Goal: Task Accomplishment & Management: Complete application form

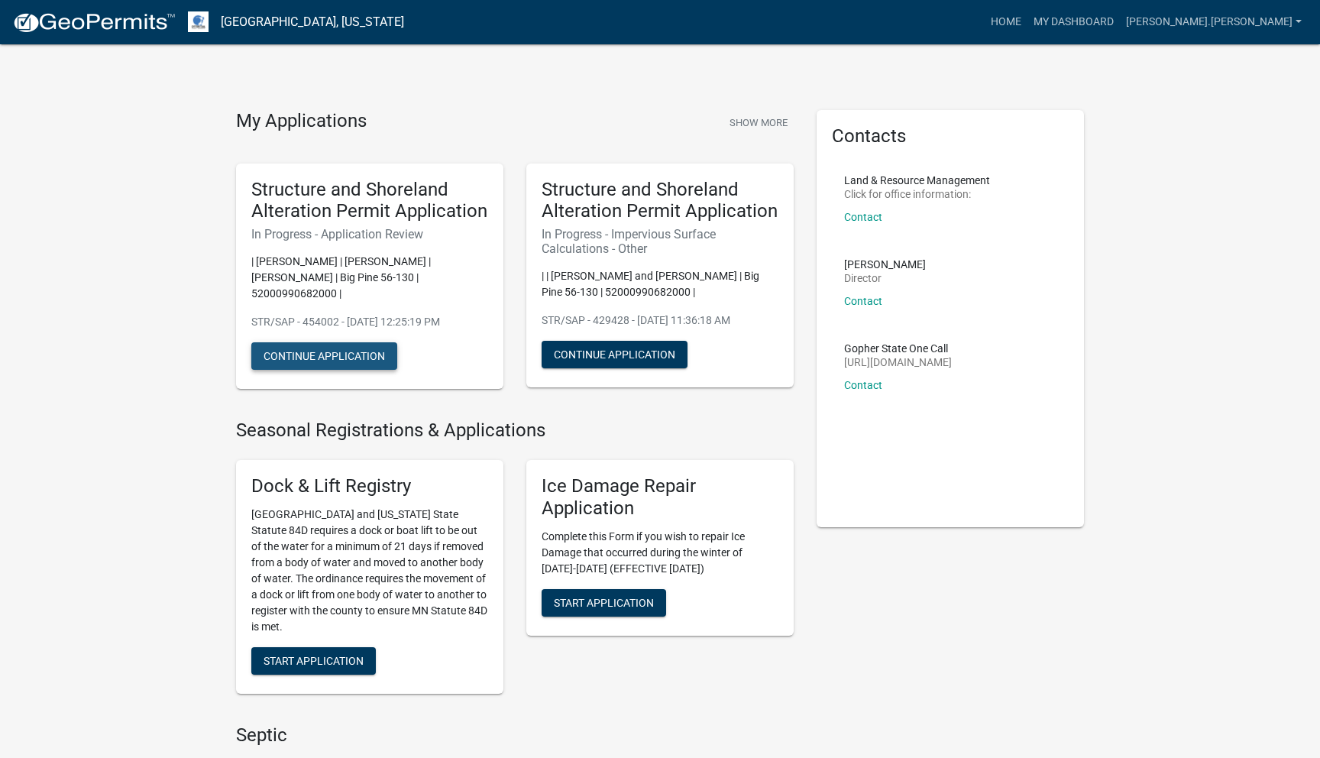
click at [321, 344] on button "Continue Application" at bounding box center [324, 355] width 146 height 27
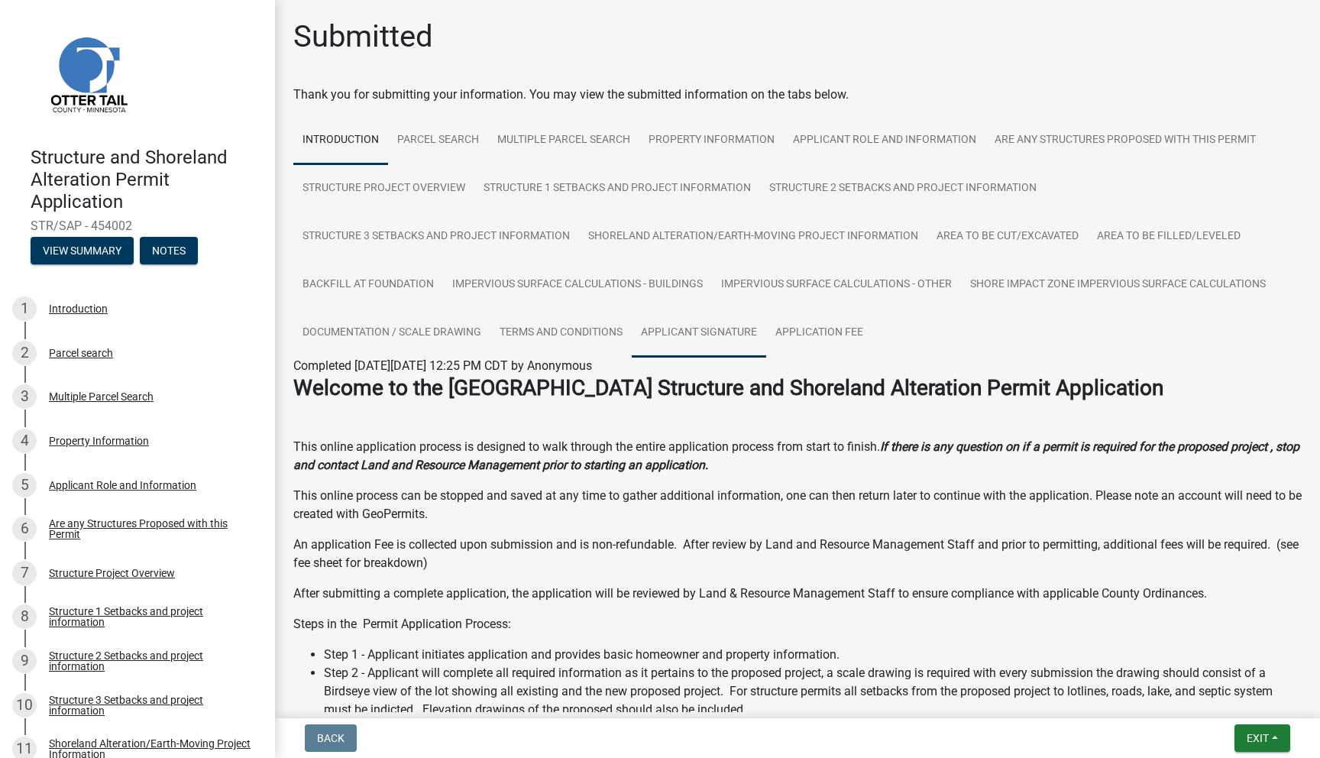
click at [670, 339] on link "Applicant Signature" at bounding box center [699, 333] width 134 height 49
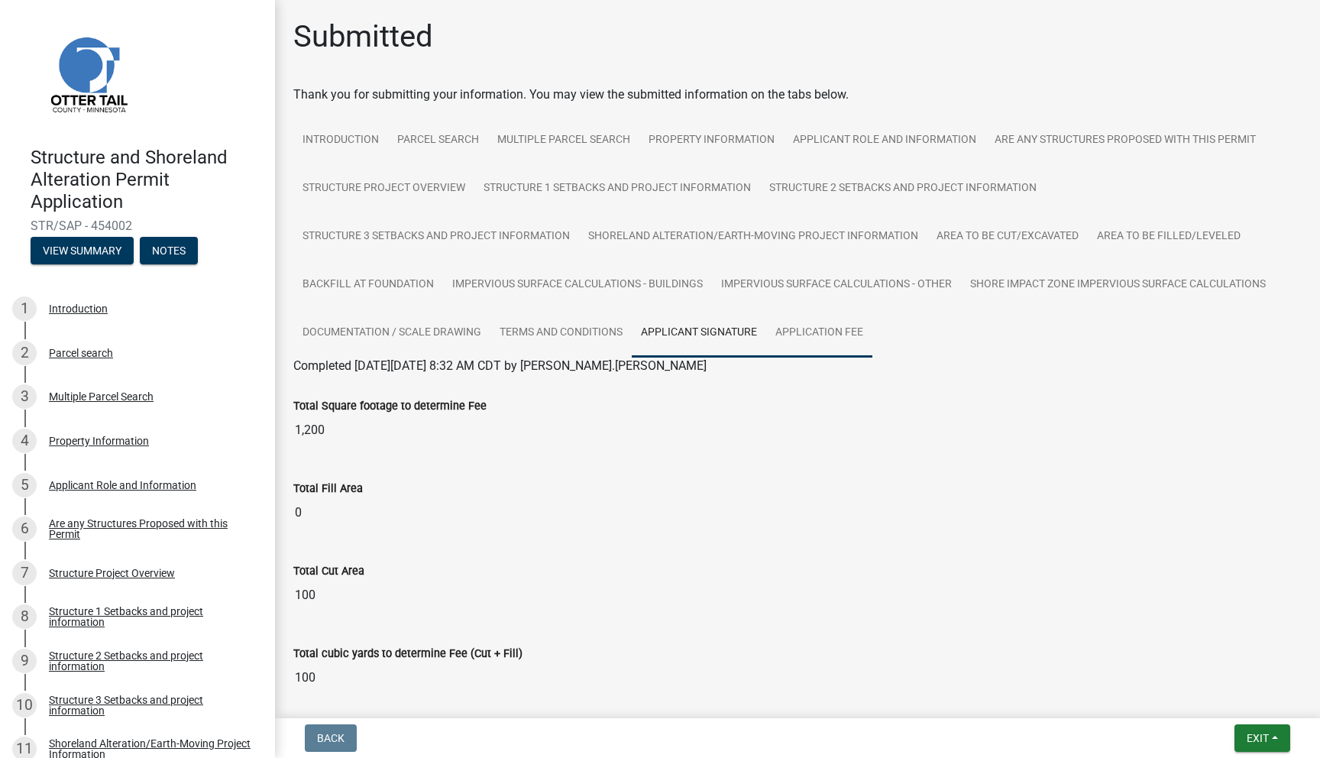
click at [788, 335] on link "Application Fee" at bounding box center [819, 333] width 106 height 49
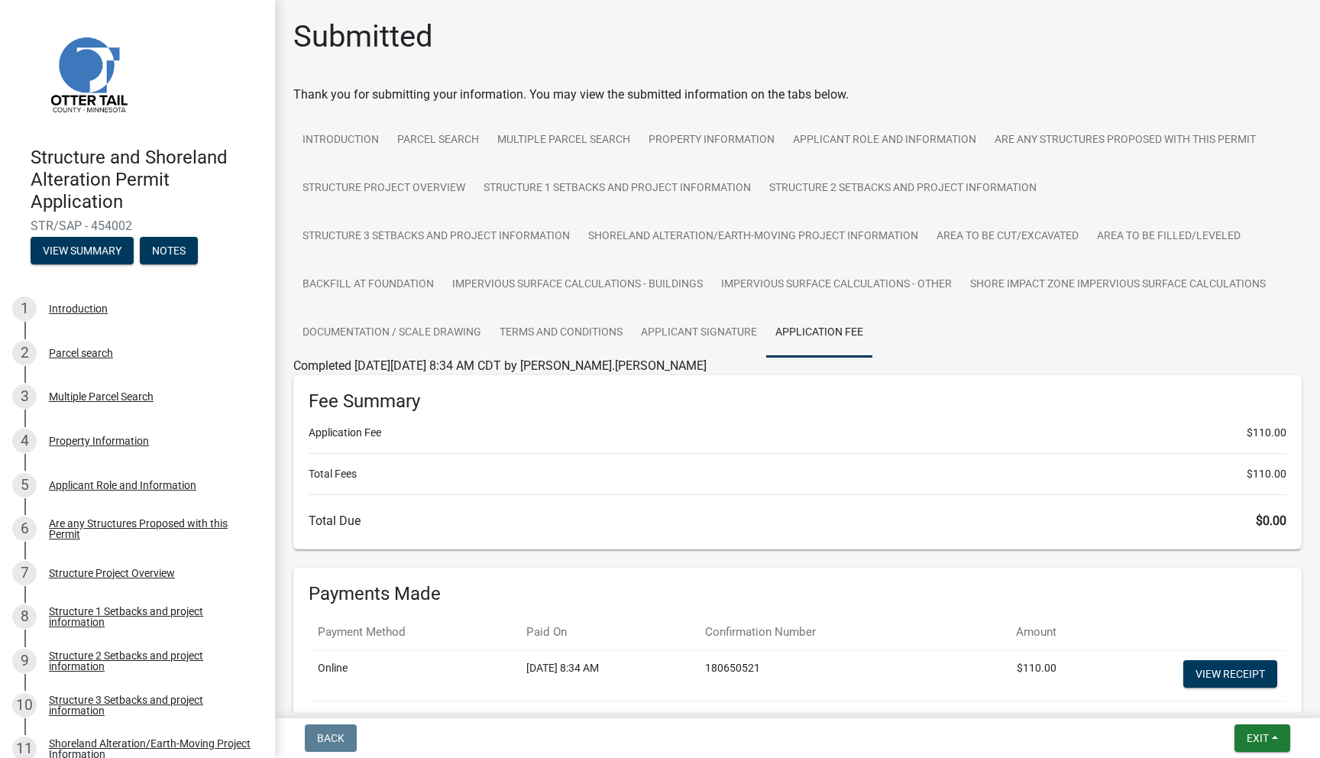
scroll to position [1, 0]
click at [845, 143] on link "Applicant Role and Information" at bounding box center [885, 139] width 202 height 49
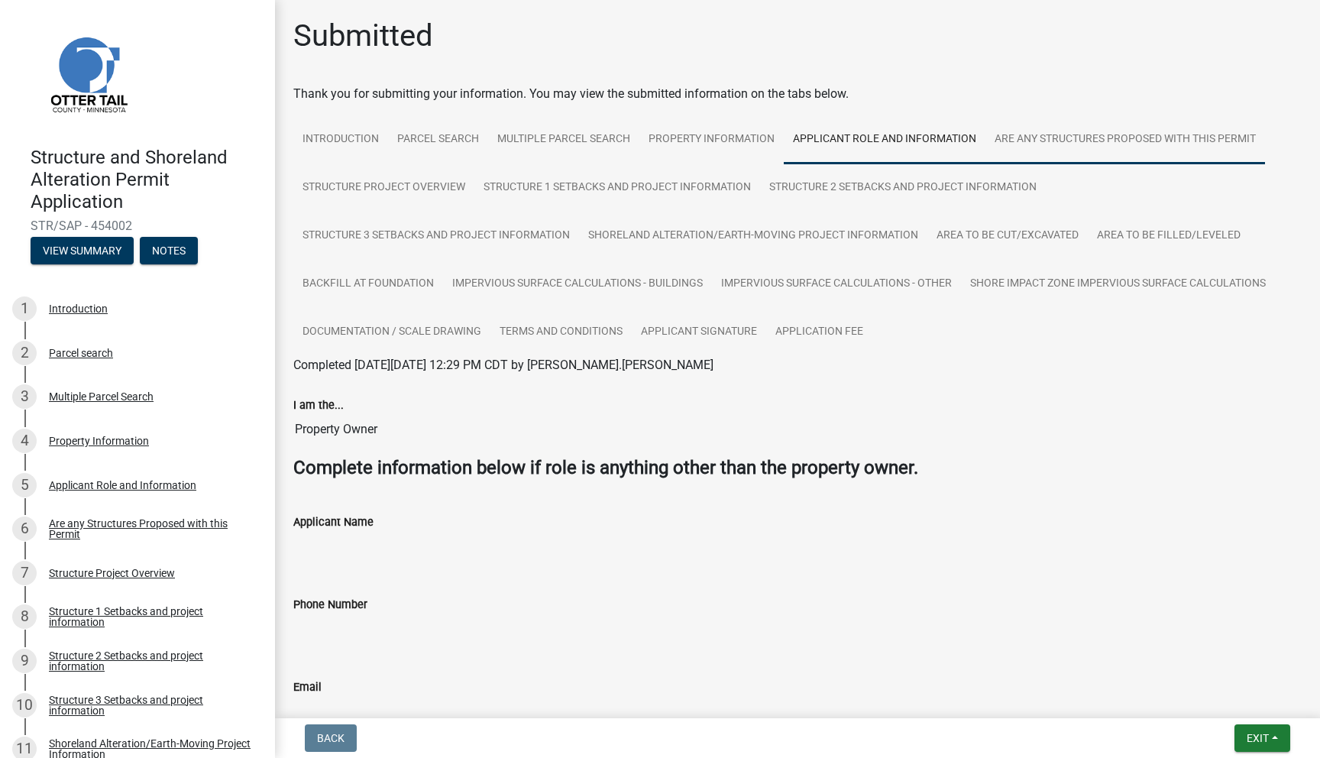
click at [1058, 143] on link "Are any Structures Proposed with this Permit" at bounding box center [1125, 139] width 280 height 49
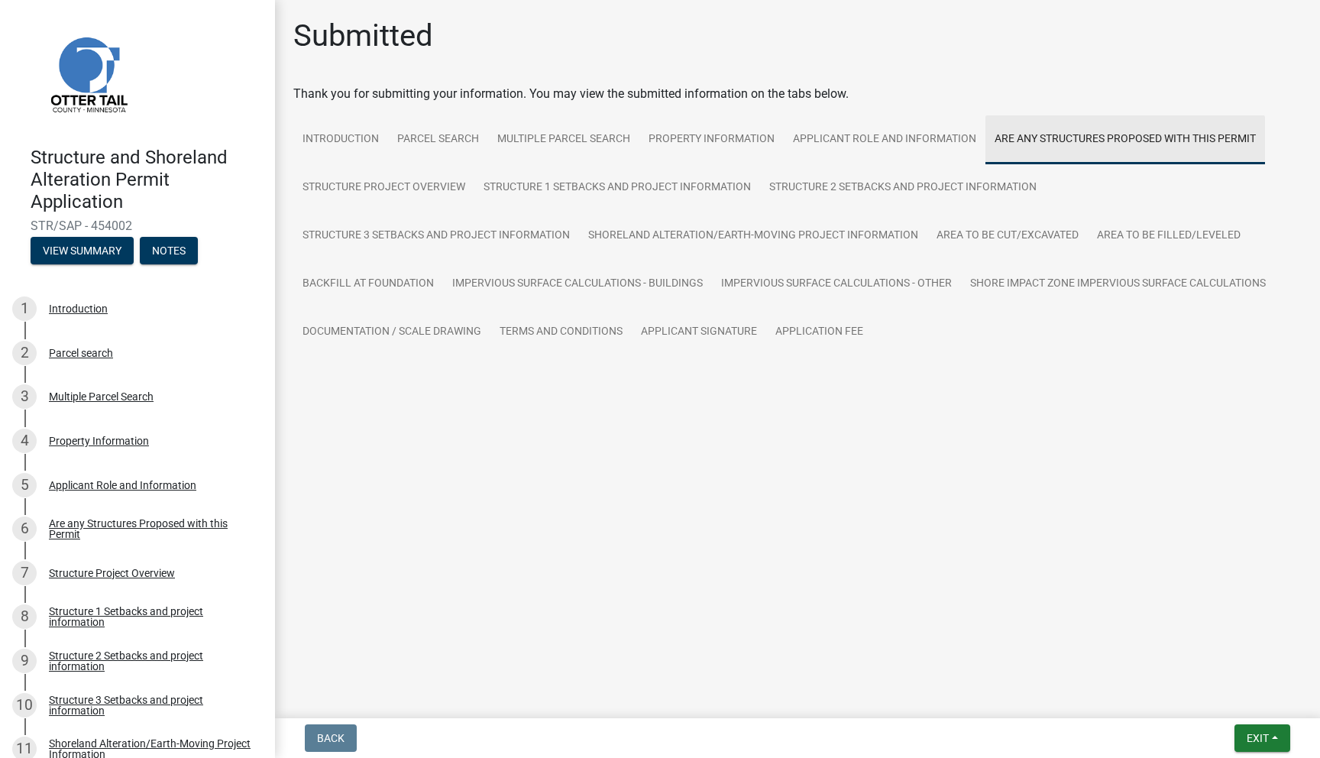
scroll to position [0, 0]
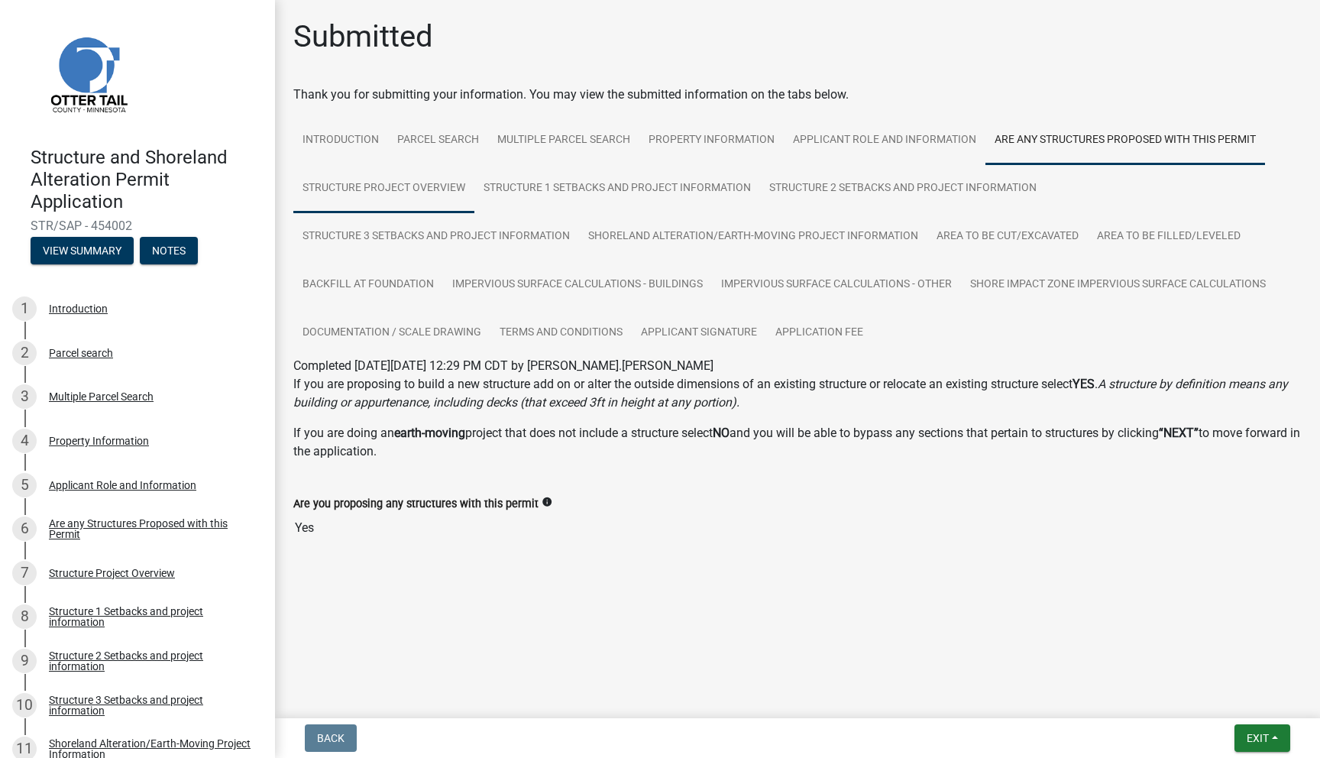
click at [410, 193] on link "Structure Project Overview" at bounding box center [383, 188] width 181 height 49
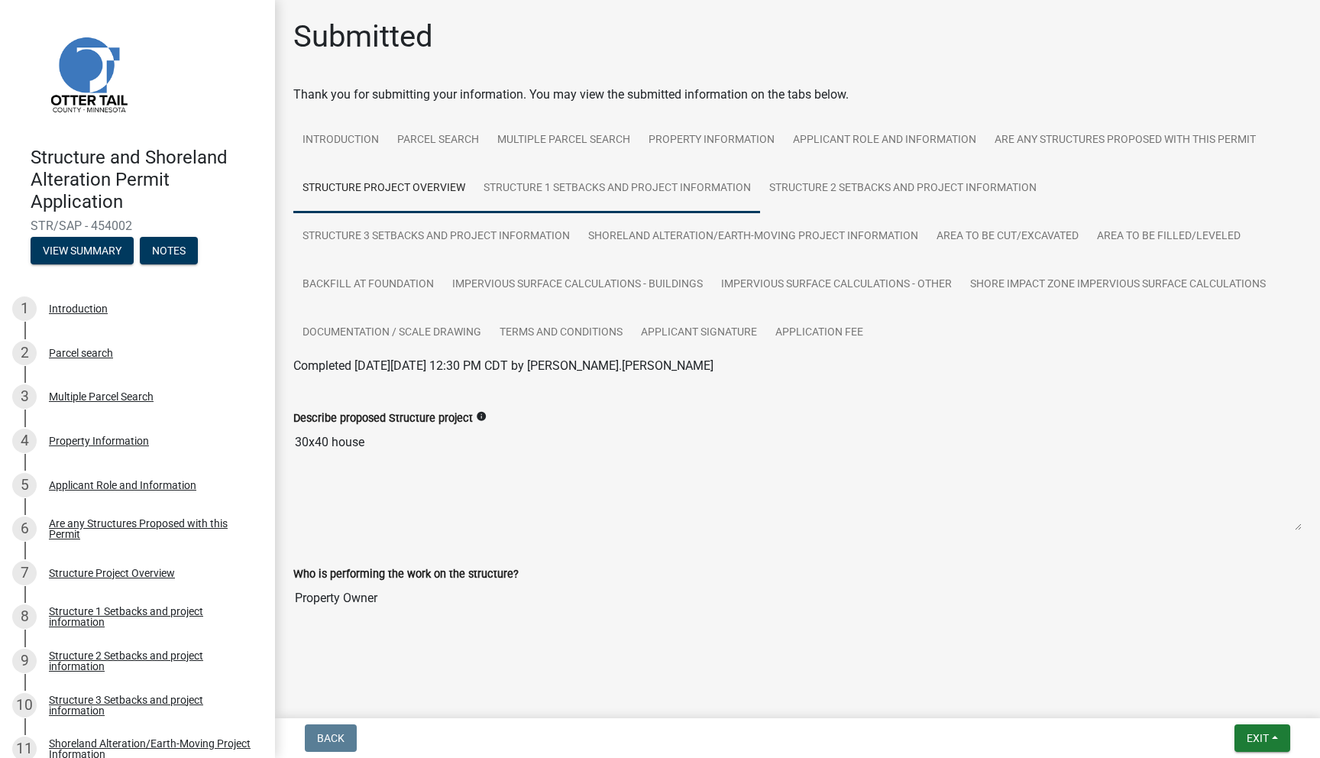
click at [529, 185] on link "Structure 1 Setbacks and project information" at bounding box center [617, 188] width 286 height 49
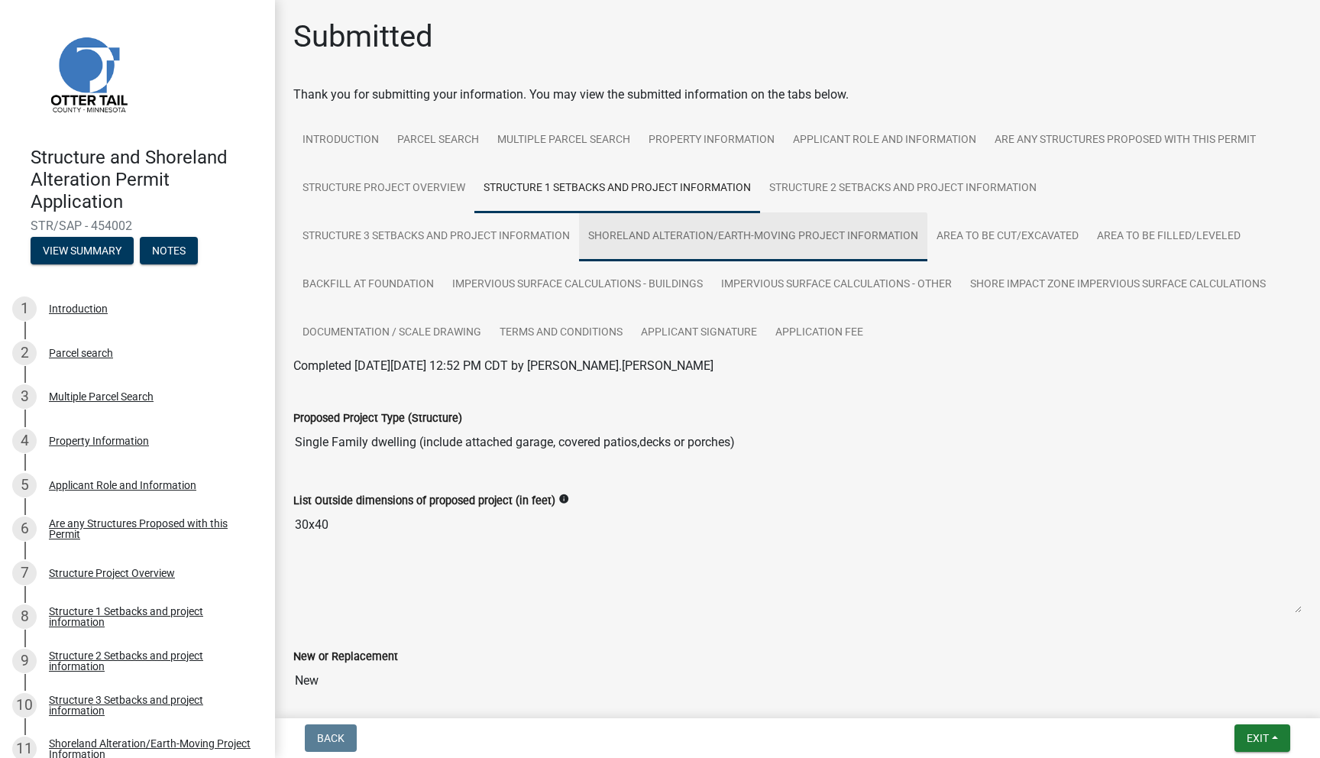
click at [671, 252] on link "Shoreland Alteration/Earth-Moving Project Information" at bounding box center [753, 236] width 348 height 49
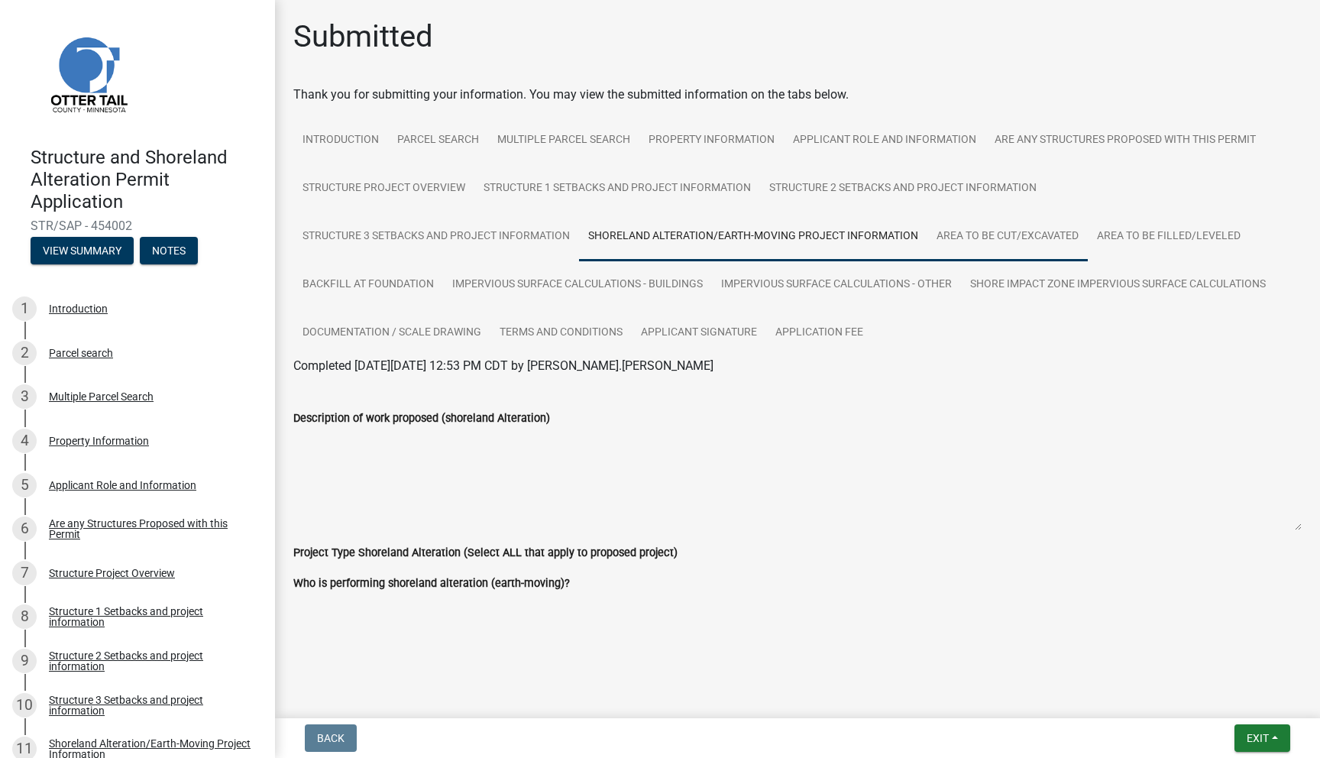
click at [971, 245] on link "Area to be Cut/Excavated" at bounding box center [1007, 236] width 160 height 49
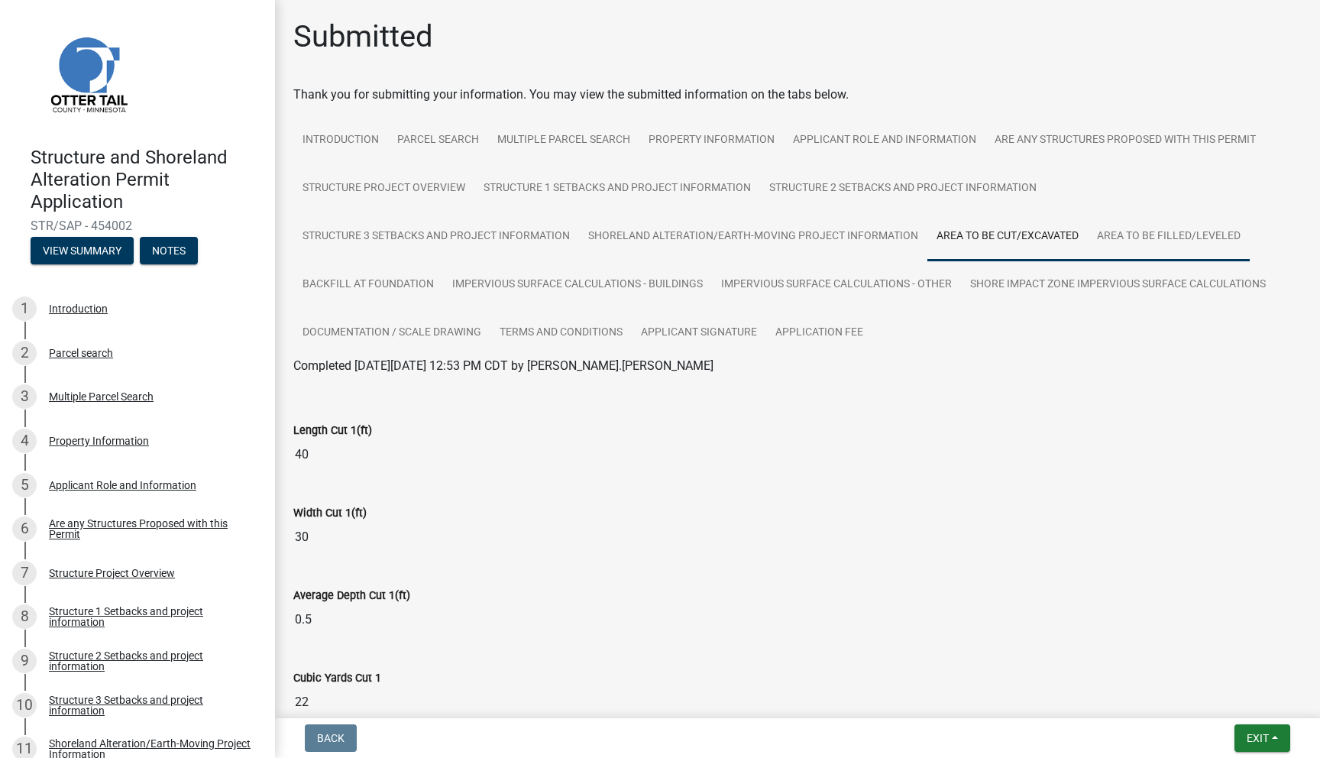
click at [1118, 244] on link "Area to be Filled/Leveled" at bounding box center [1169, 236] width 162 height 49
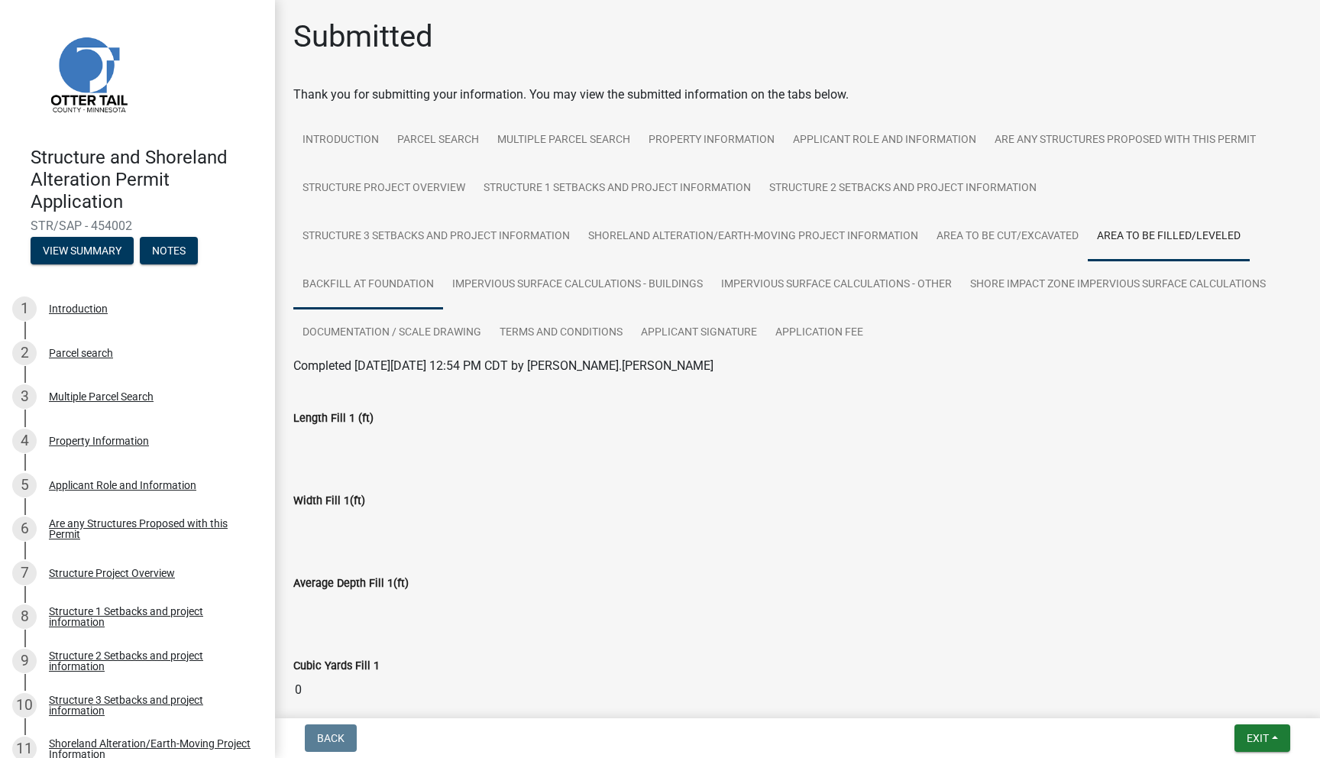
click at [398, 296] on link "Backfill at foundation" at bounding box center [368, 284] width 150 height 49
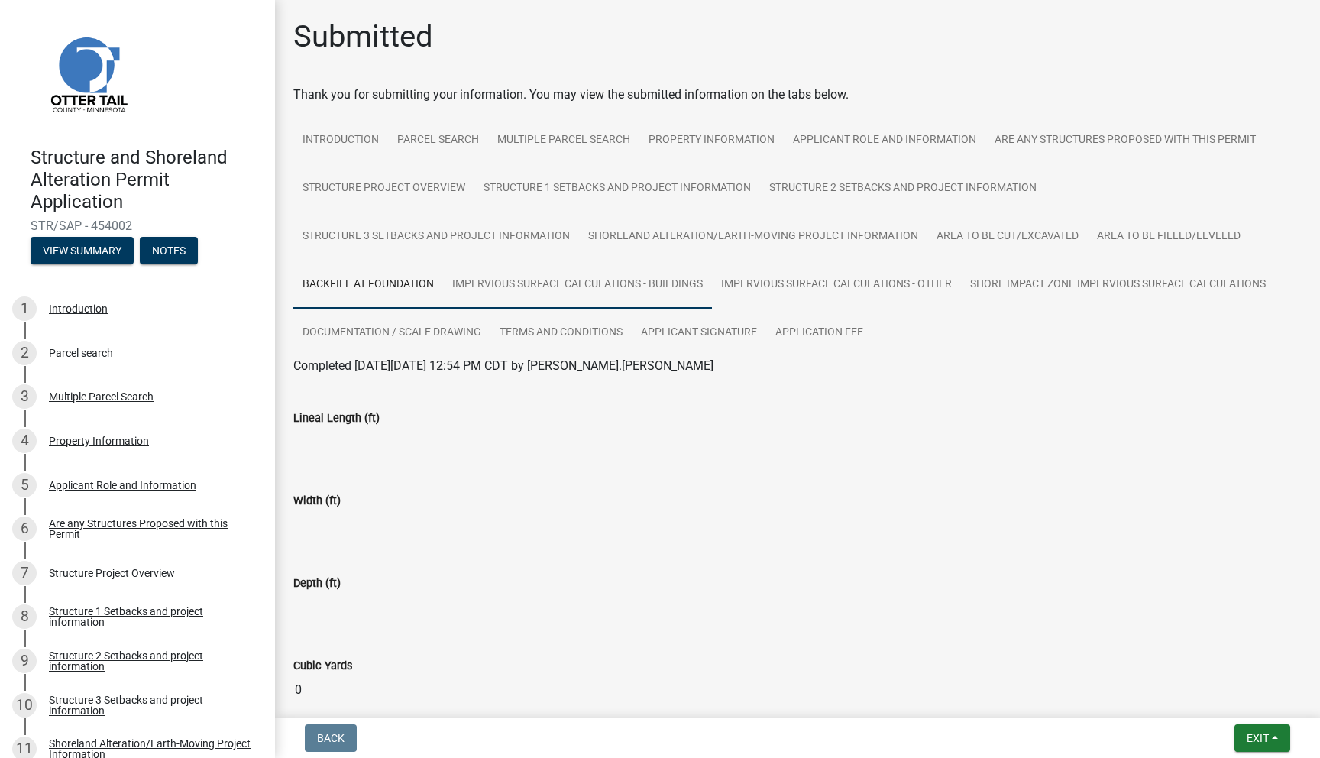
click at [551, 297] on link "Impervious Surface Calculations - Buildings" at bounding box center [577, 284] width 269 height 49
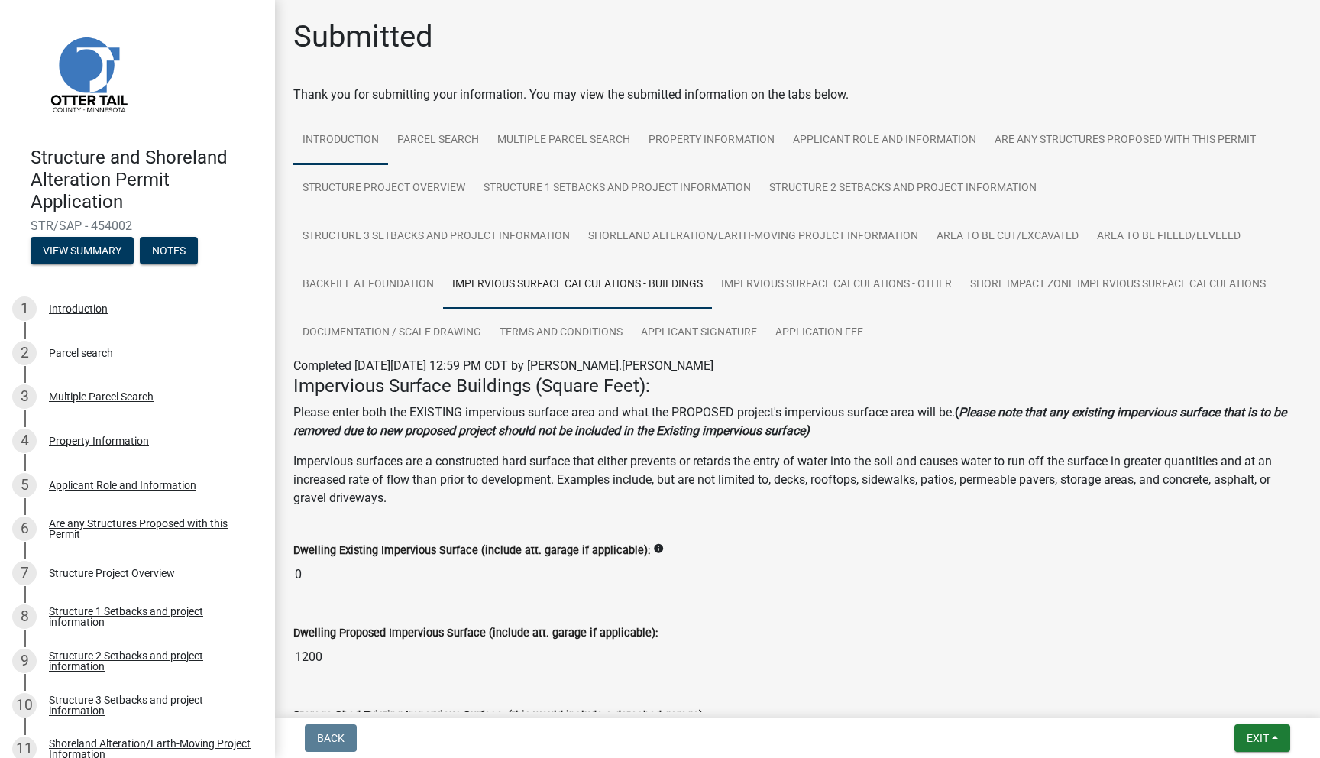
click at [346, 139] on link "Introduction" at bounding box center [340, 140] width 95 height 49
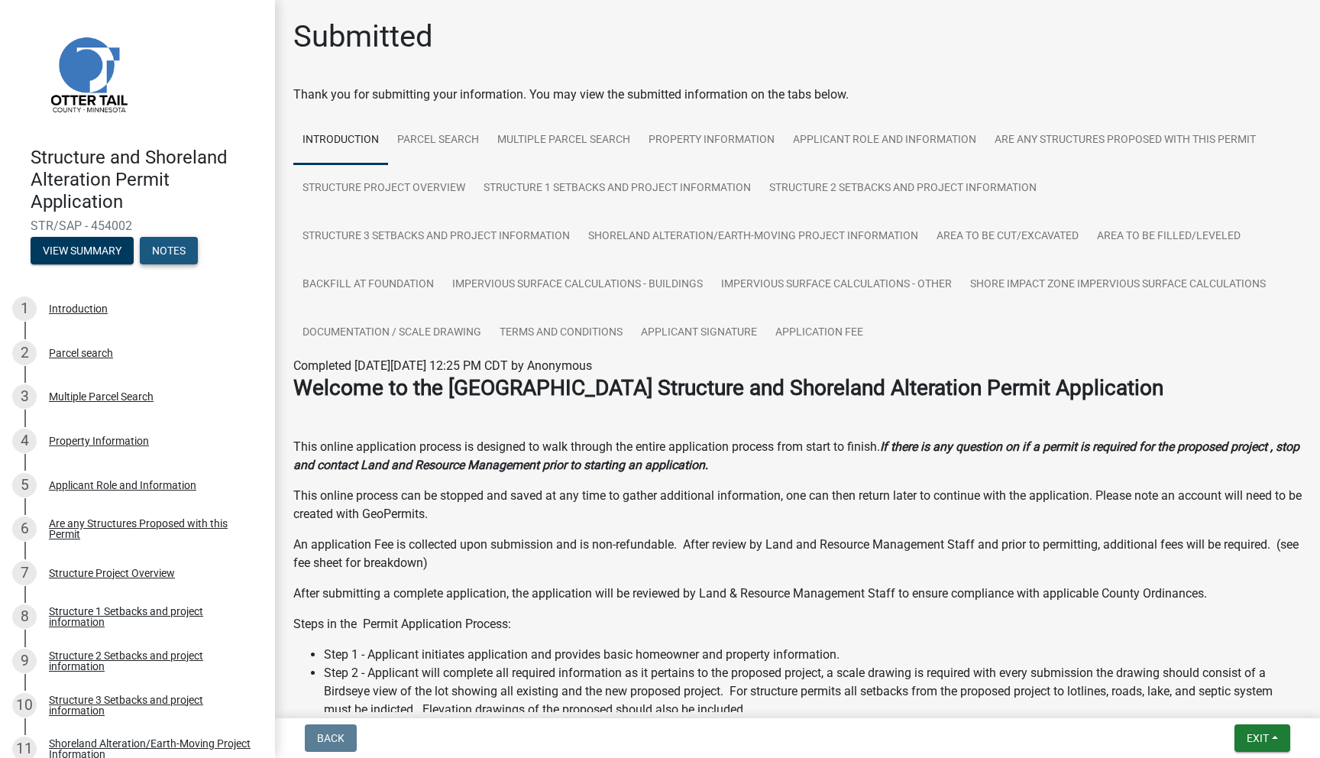
click at [195, 246] on button "Notes" at bounding box center [169, 250] width 58 height 27
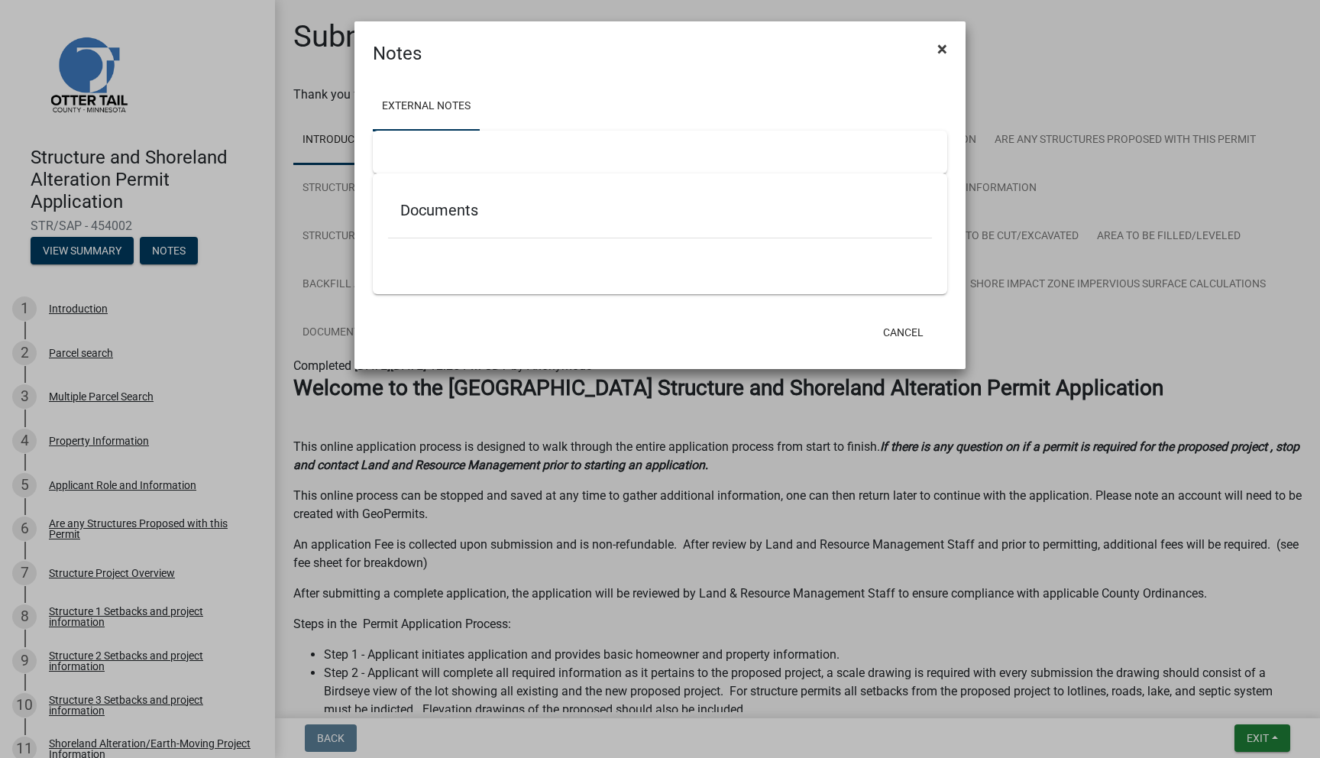
click at [943, 47] on span "×" at bounding box center [942, 48] width 10 height 21
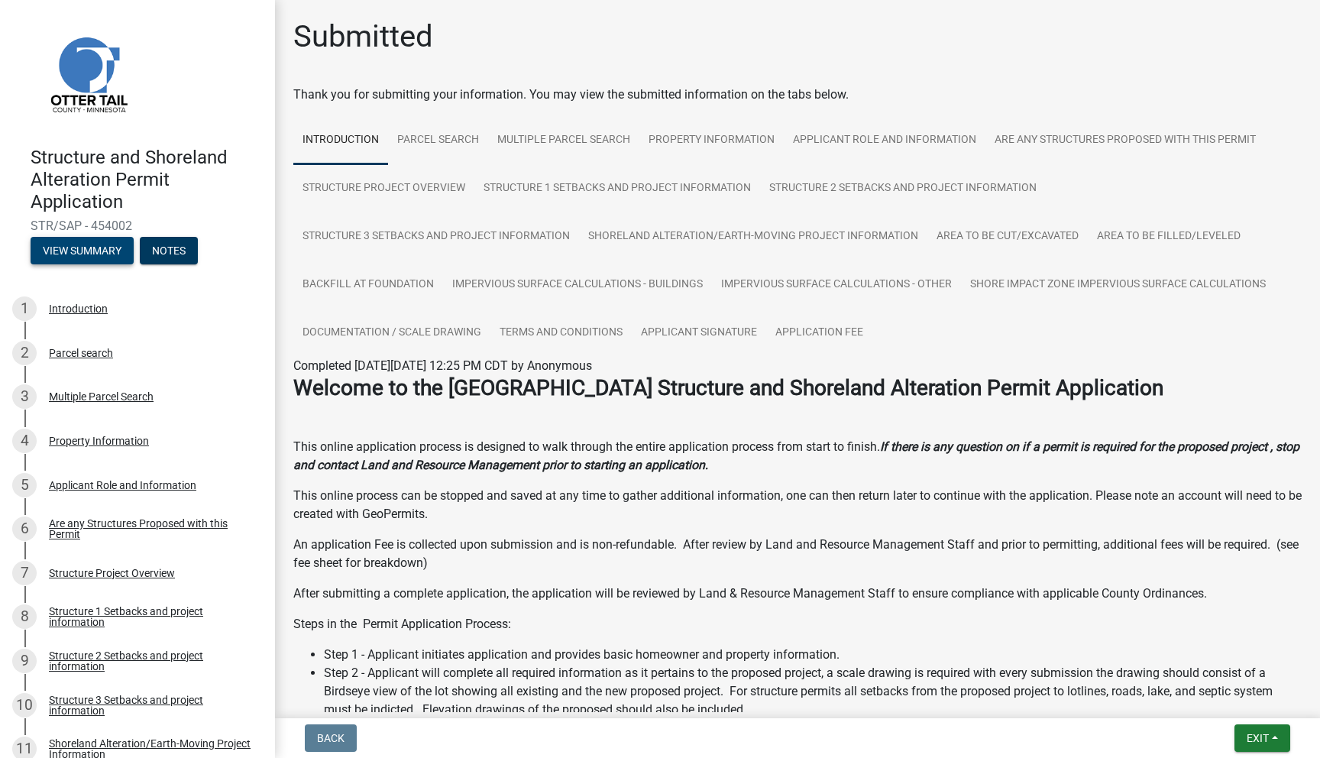
click at [114, 251] on button "View Summary" at bounding box center [82, 250] width 103 height 27
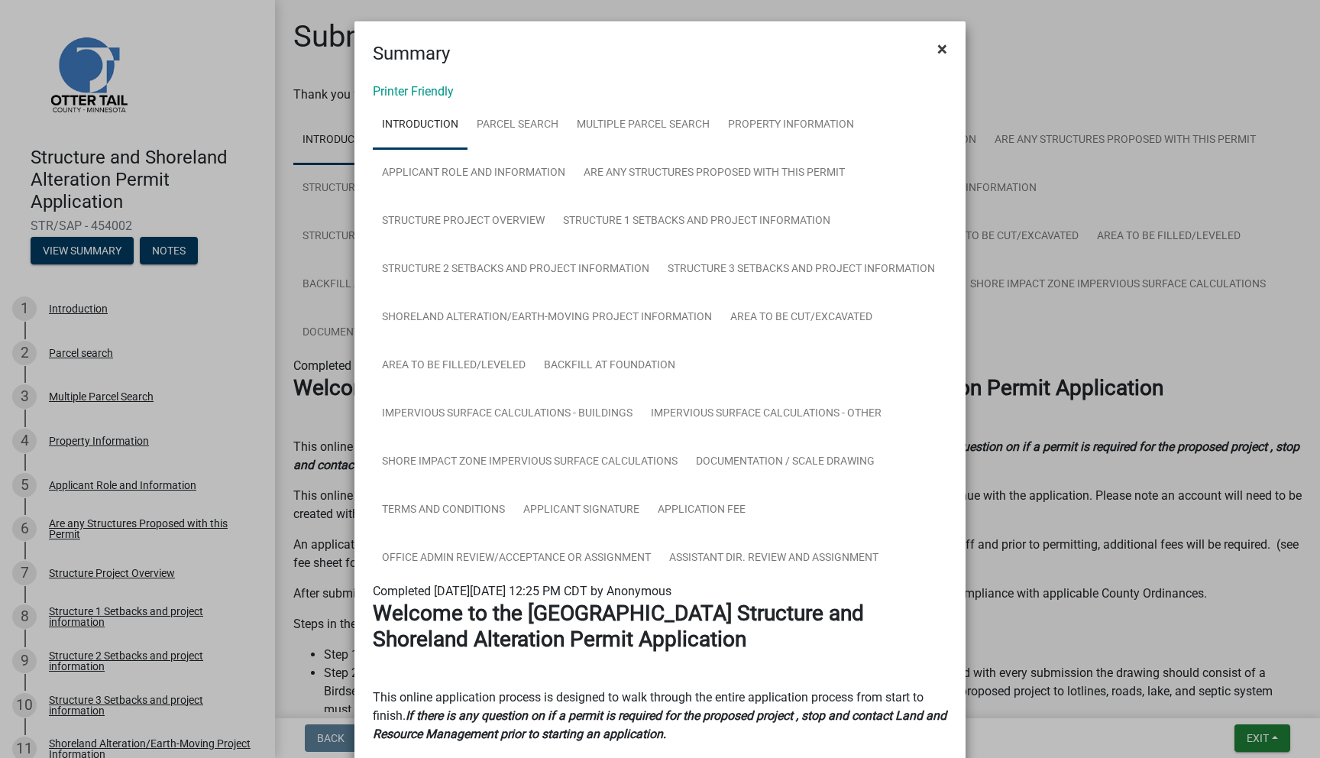
click at [949, 50] on button "×" at bounding box center [942, 48] width 34 height 43
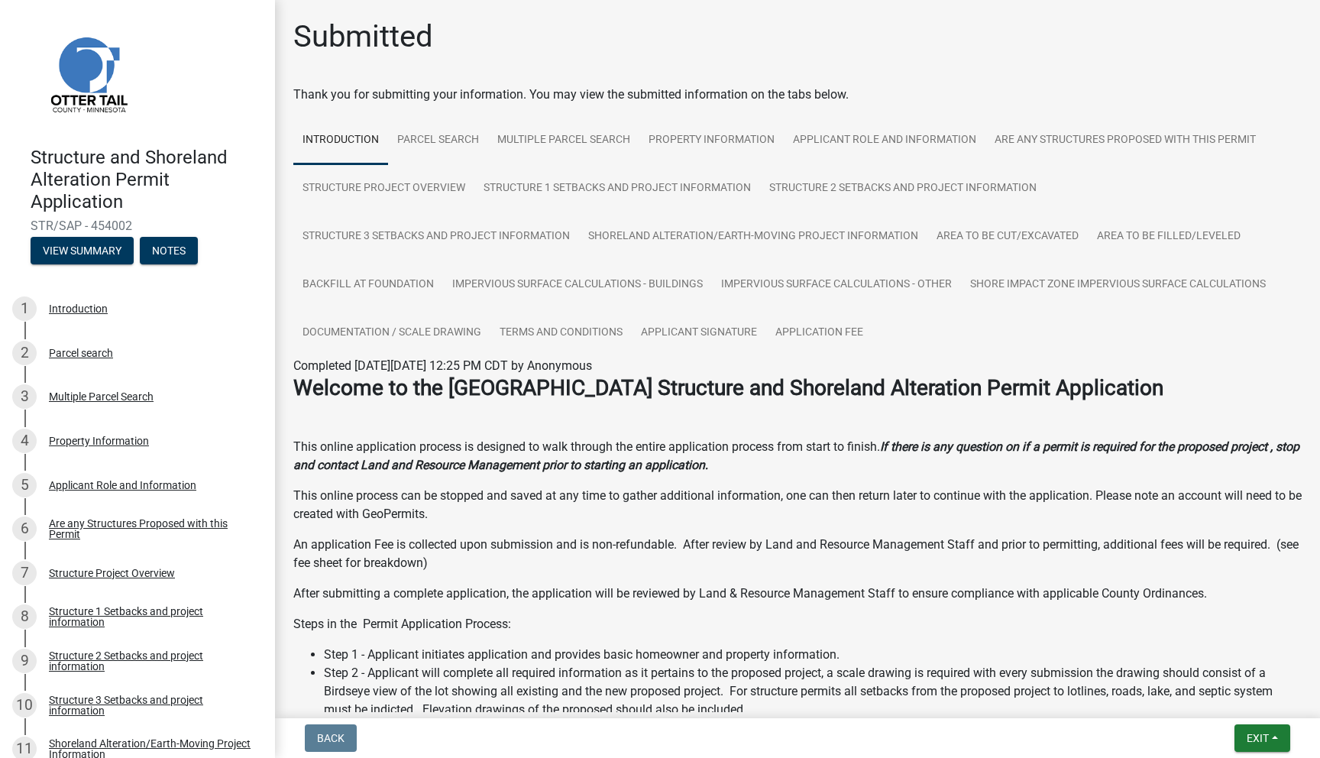
click at [572, 4] on main "Submitted Thank you for submitting your information. You may view the submitted…" at bounding box center [797, 356] width 1045 height 712
